Goal: Find specific page/section: Find specific page/section

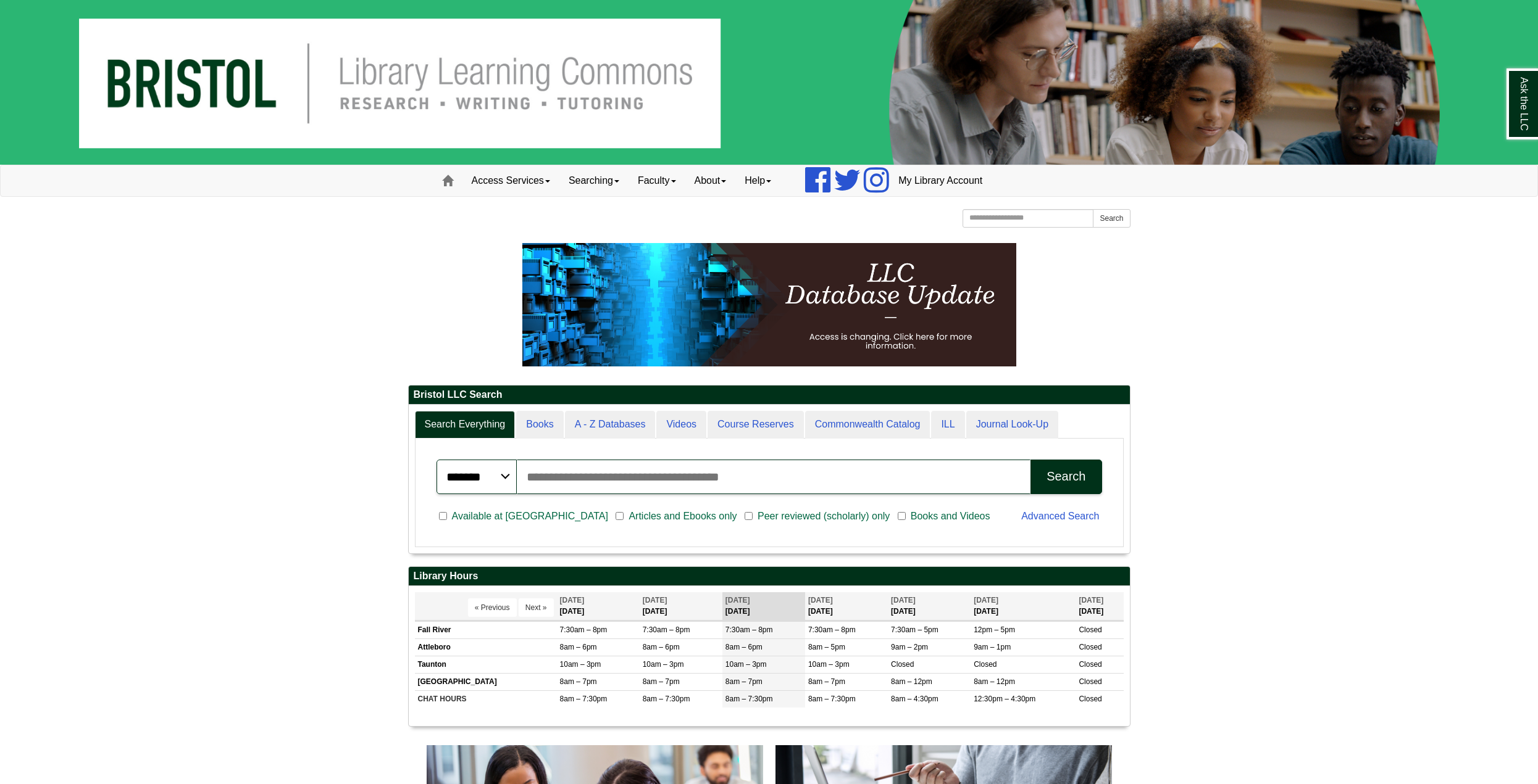
scroll to position [149, 721]
click at [713, 183] on link "About" at bounding box center [711, 181] width 50 height 31
click at [727, 222] on link "Hours & Locations" at bounding box center [735, 221] width 99 height 14
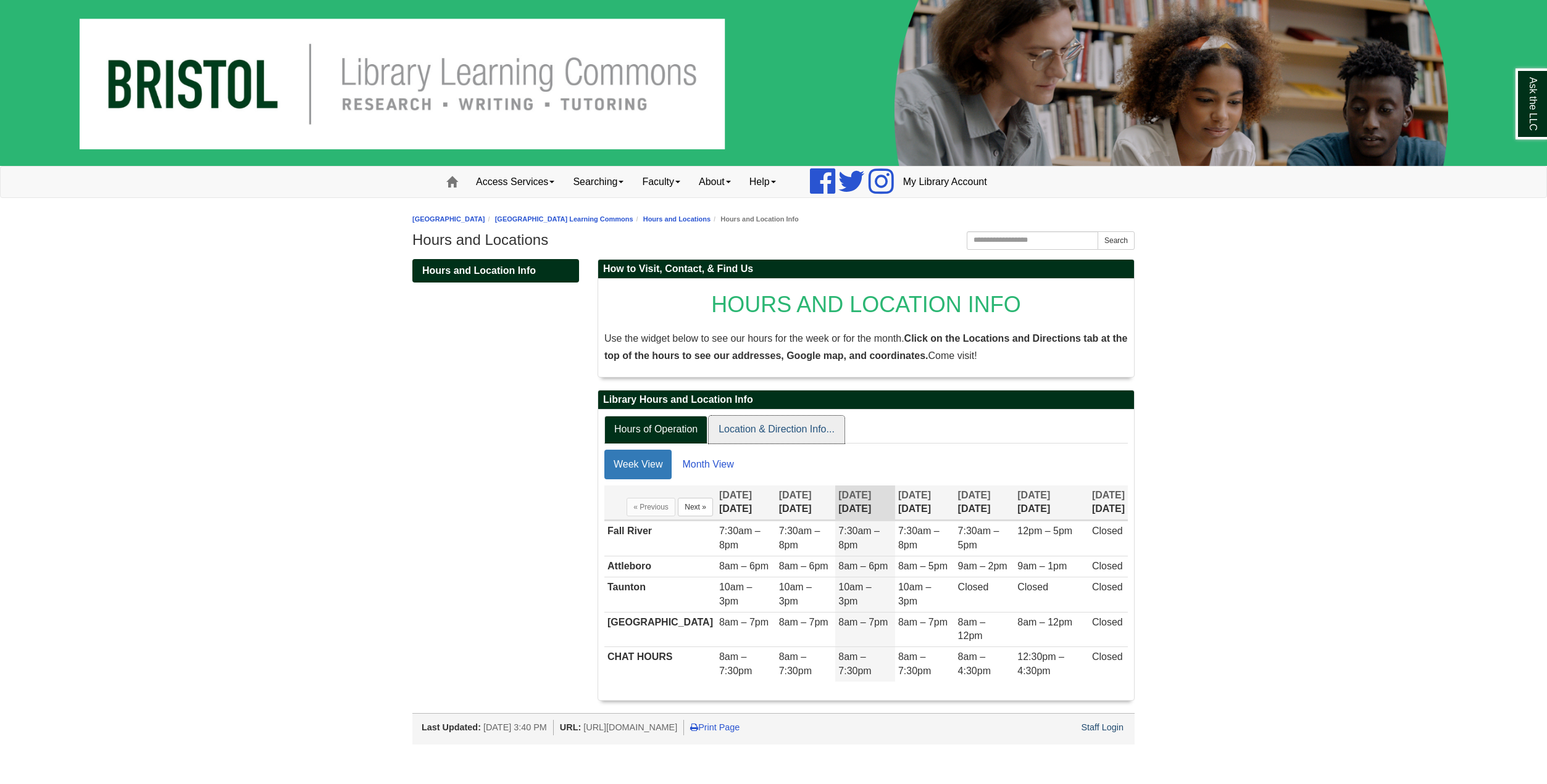
click at [786, 424] on link "Location & Direction Info..." at bounding box center [776, 430] width 136 height 28
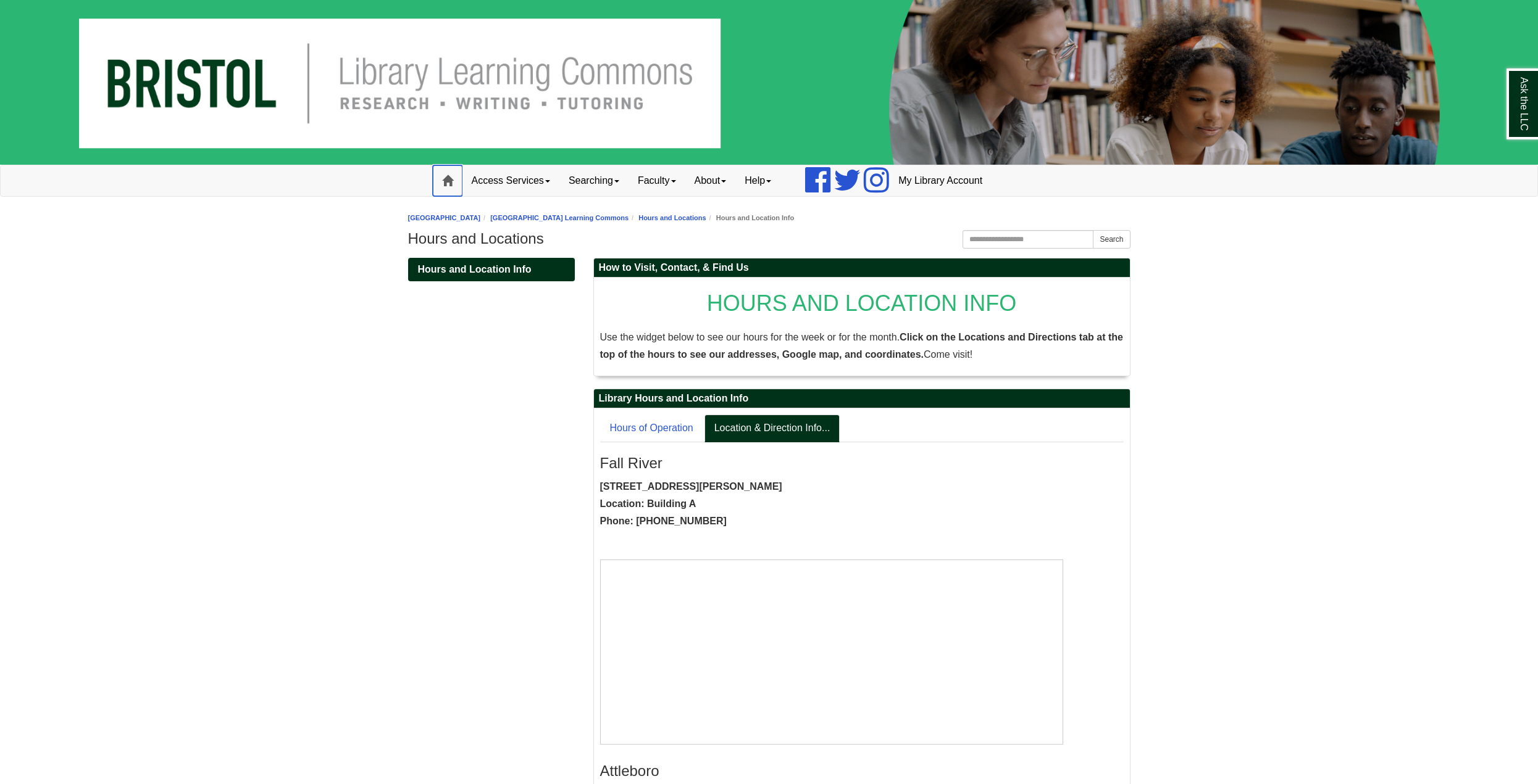
click at [455, 176] on link "Home" at bounding box center [448, 181] width 30 height 31
